Goal: Navigation & Orientation: Find specific page/section

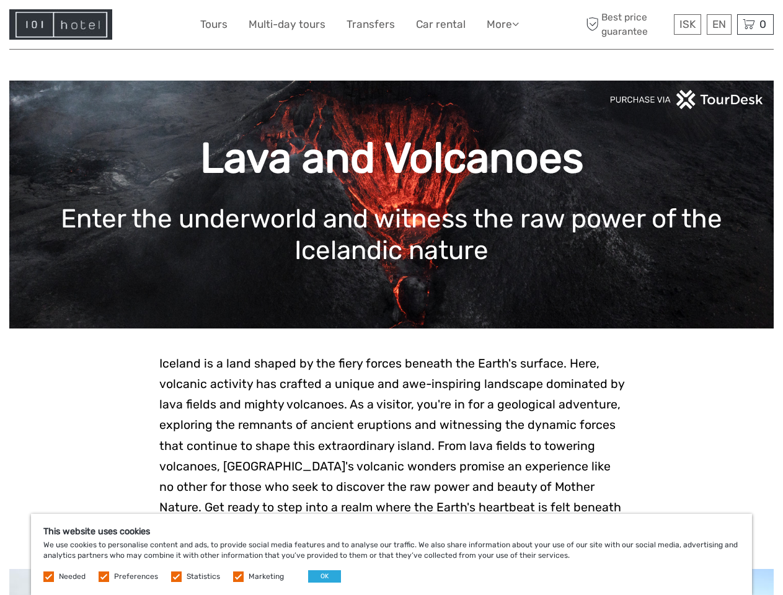
click at [502, 24] on link "More" at bounding box center [503, 25] width 32 height 18
click at [517, 24] on icon at bounding box center [515, 24] width 7 height 11
click at [687, 24] on span "ISK" at bounding box center [688, 24] width 16 height 12
click at [719, 24] on div "EN English Español Deutsch" at bounding box center [719, 24] width 25 height 20
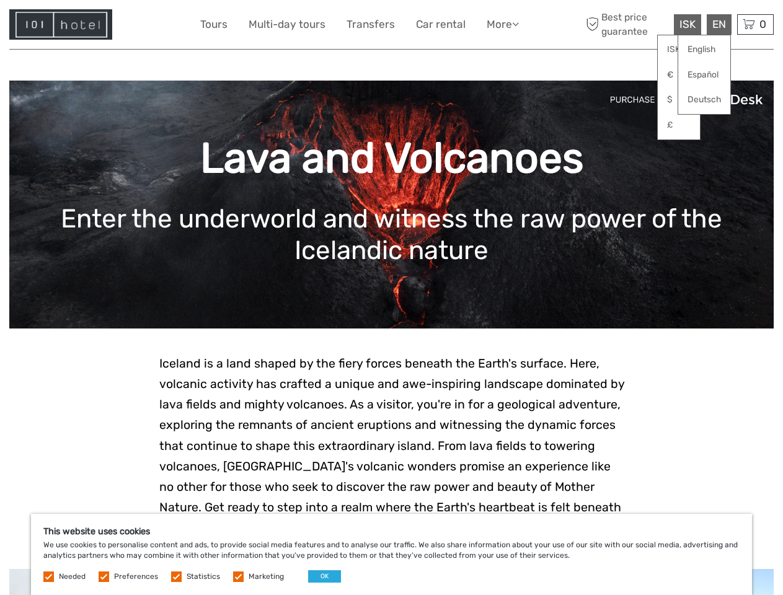
click at [755, 24] on div "0 Items Total 0 ISK Checkout The shopping cart is empty." at bounding box center [755, 24] width 37 height 20
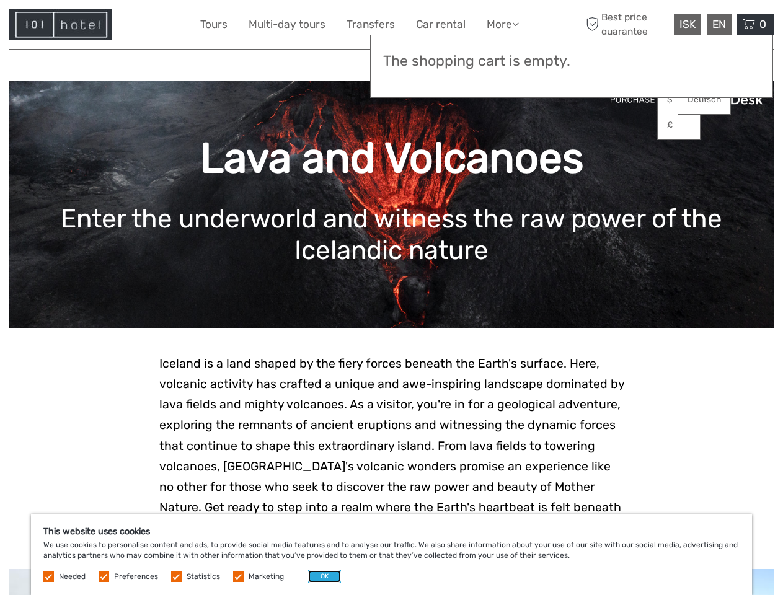
click at [319, 577] on button "OK" at bounding box center [324, 577] width 33 height 12
